Goal: Navigation & Orientation: Find specific page/section

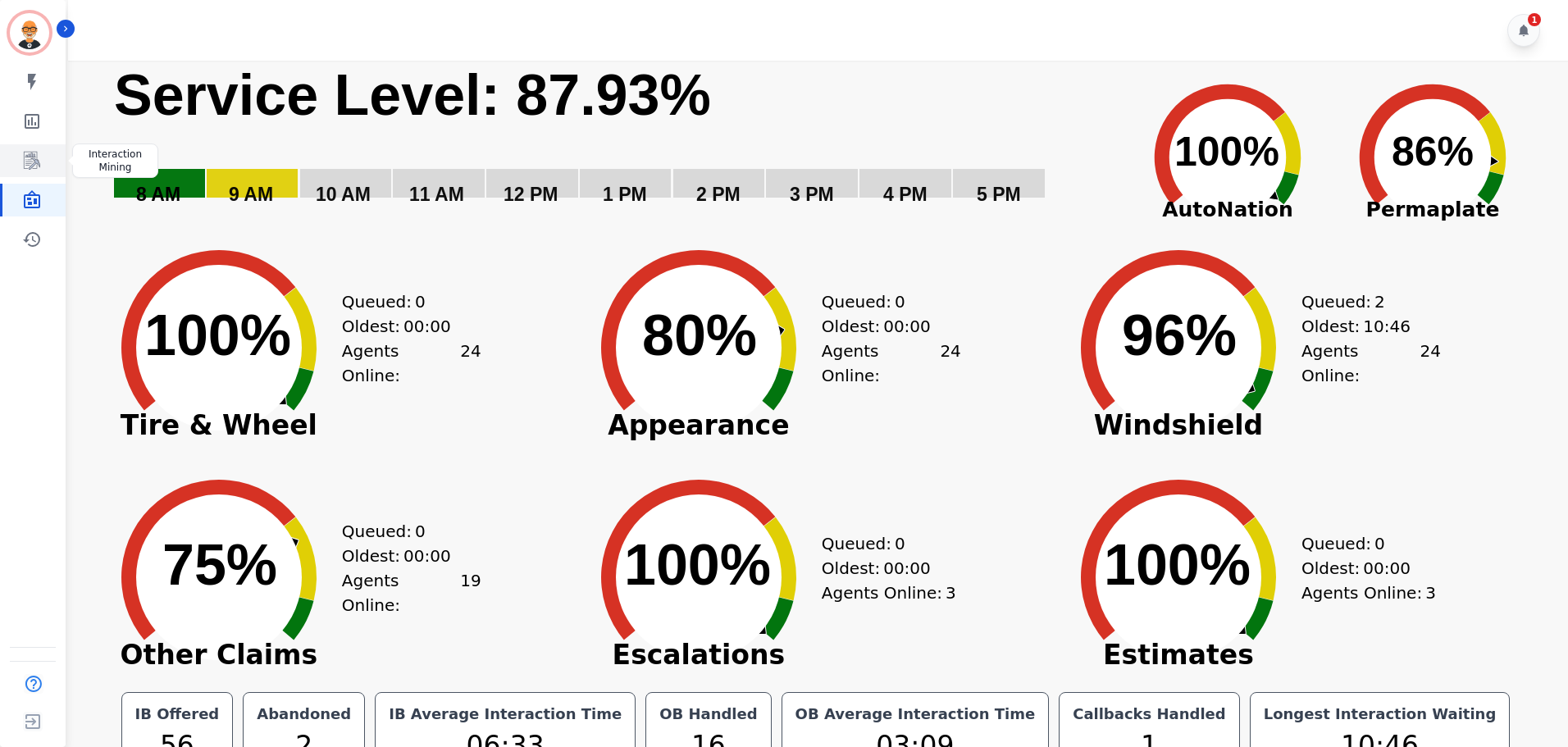
click at [25, 161] on icon "Sidebar" at bounding box center [31, 160] width 20 height 20
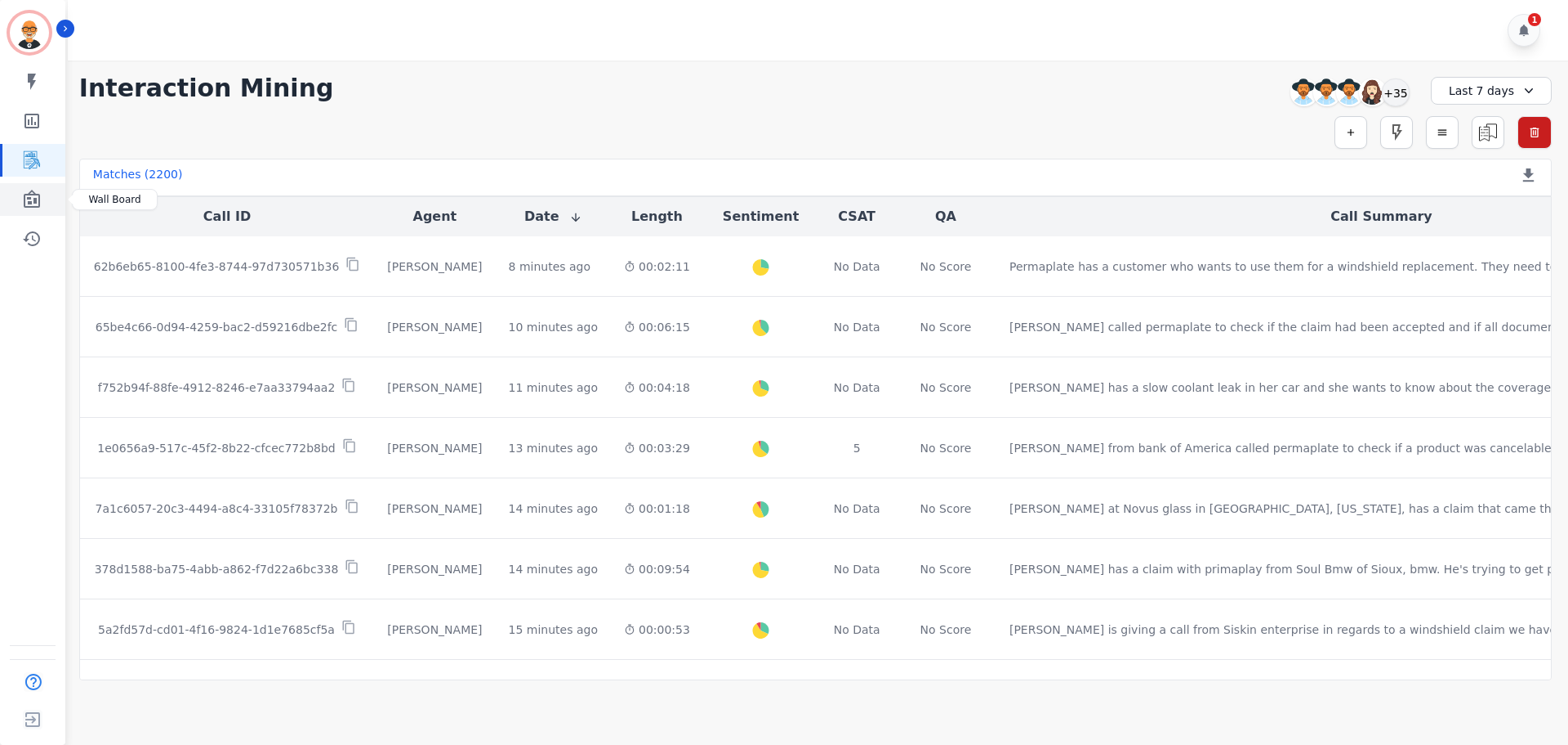
click at [36, 203] on icon "Sidebar" at bounding box center [31, 198] width 16 height 18
